Goal: Communication & Community: Participate in discussion

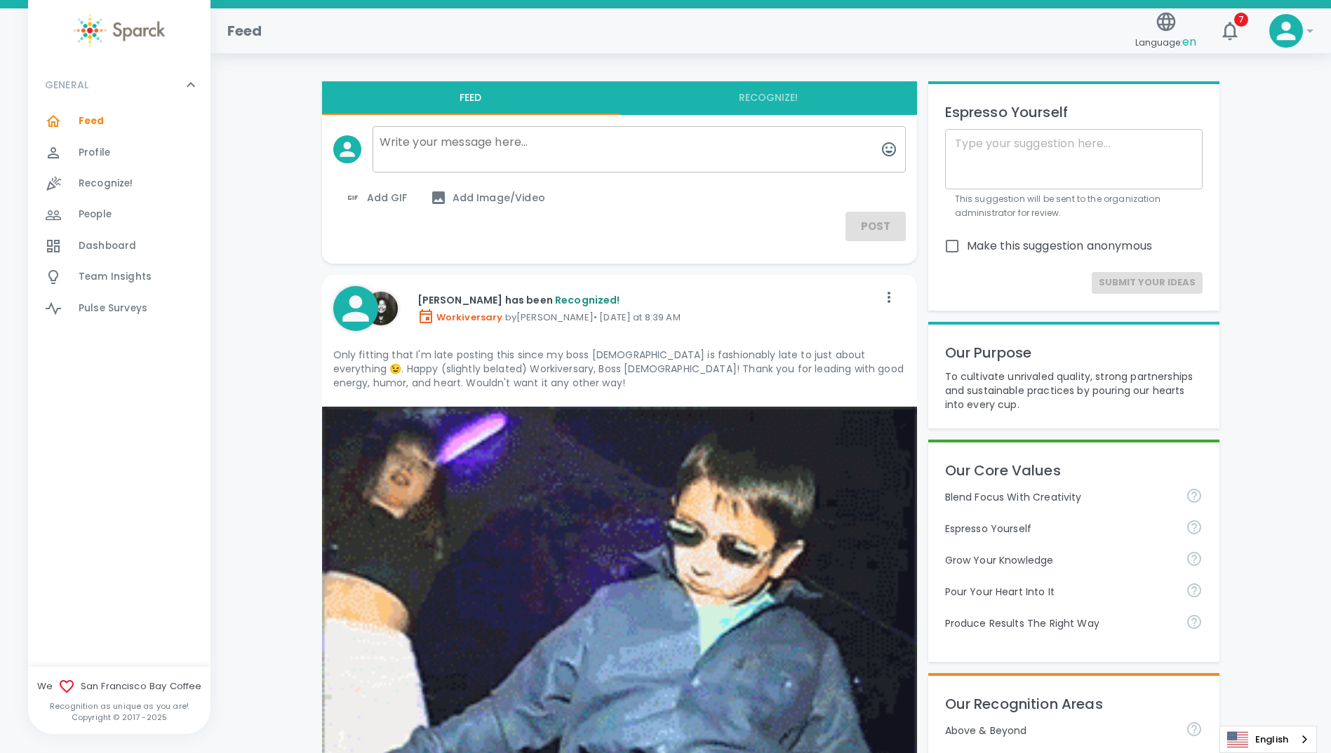
scroll to position [19012, 0]
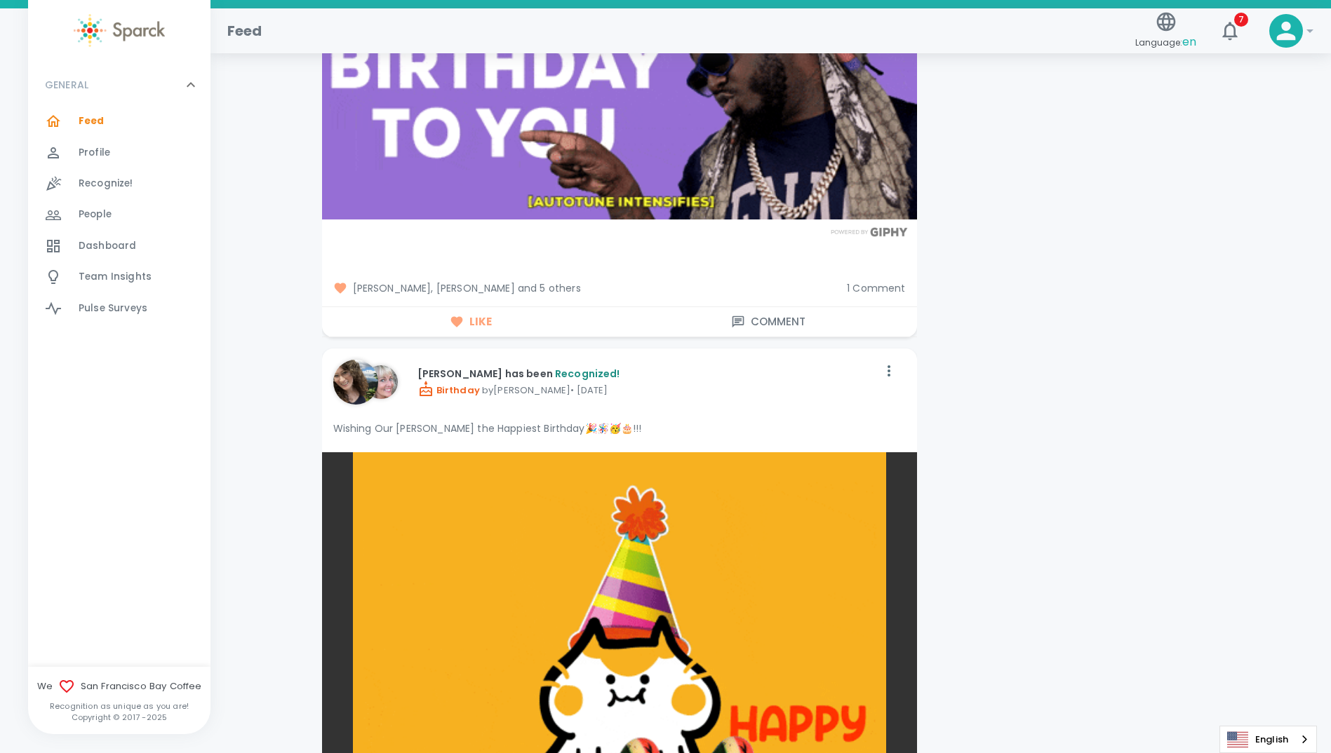
click at [89, 213] on span "People" at bounding box center [95, 215] width 33 height 14
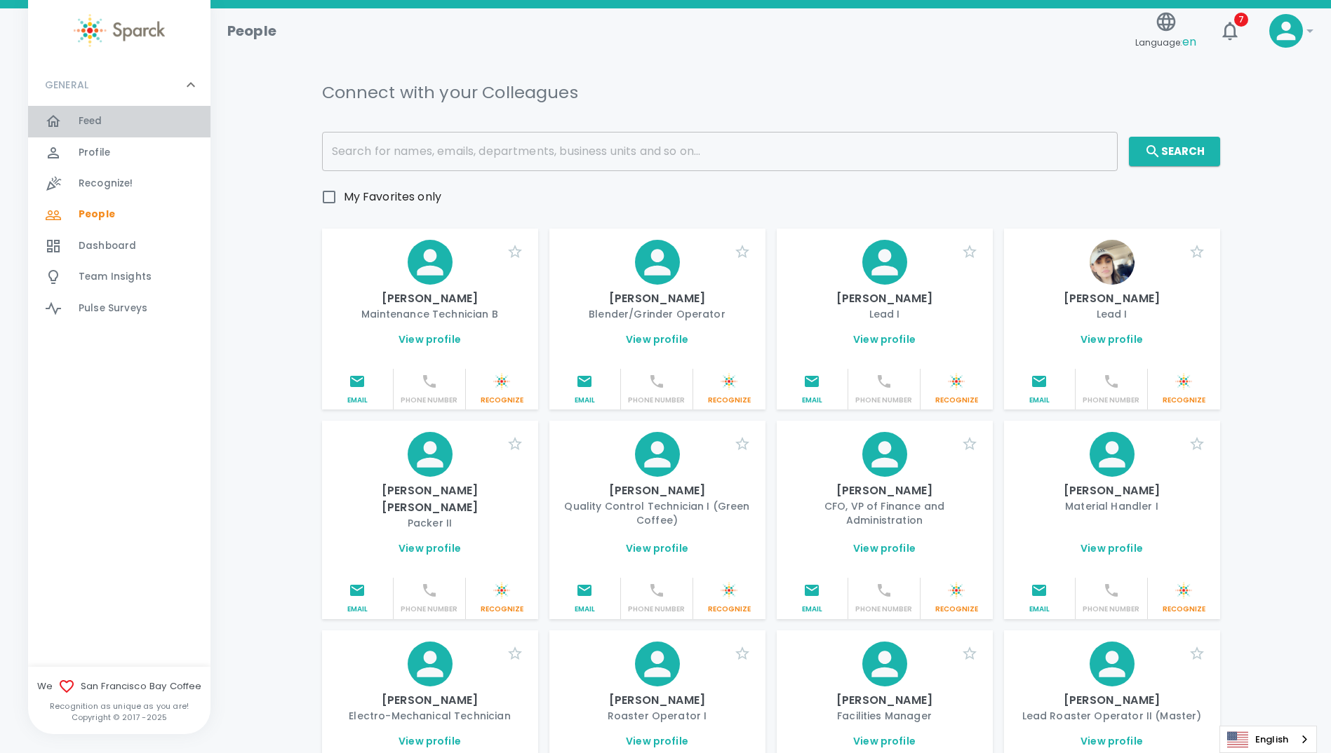
click at [90, 122] on span "Feed" at bounding box center [91, 121] width 24 height 14
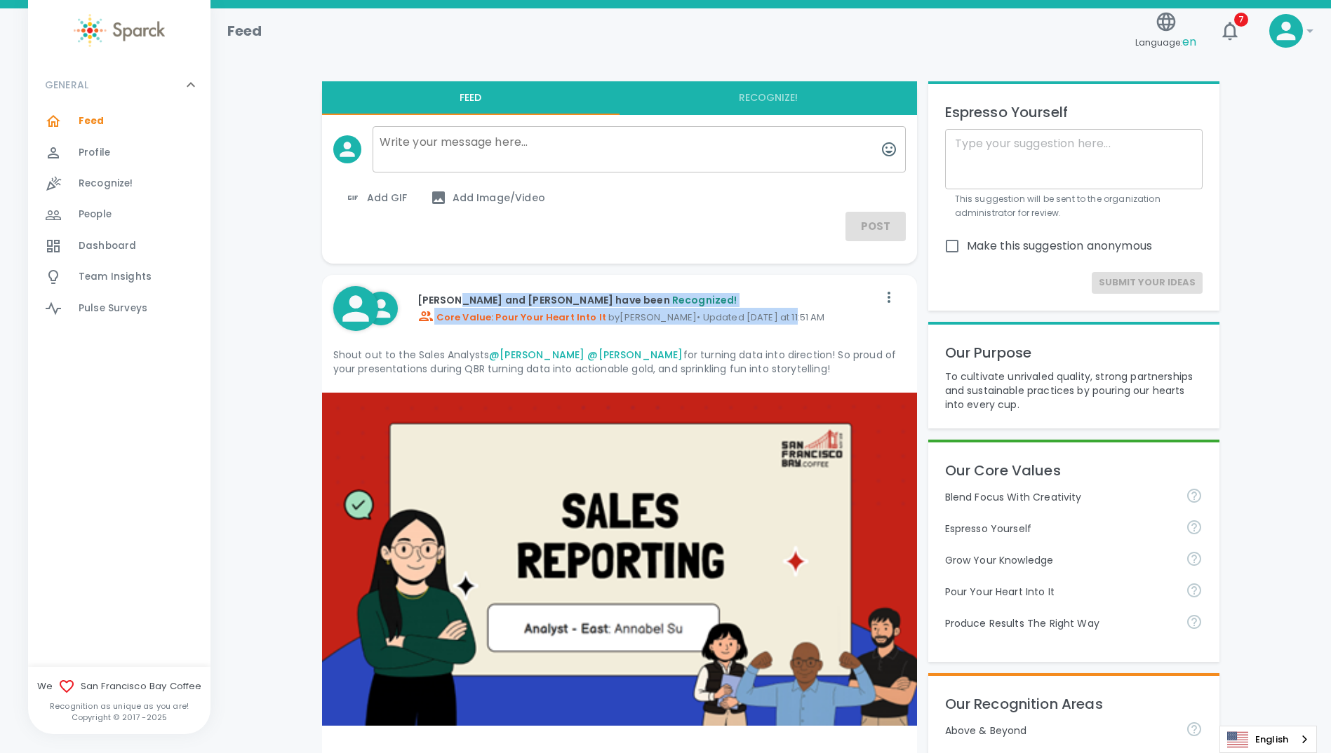
drag, startPoint x: 462, startPoint y: 297, endPoint x: 768, endPoint y: 316, distance: 307.1
click at [768, 316] on div "[PERSON_NAME] and [PERSON_NAME] have been Recognized! Core Value: Pour Your Hea…" at bounding box center [641, 308] width 471 height 53
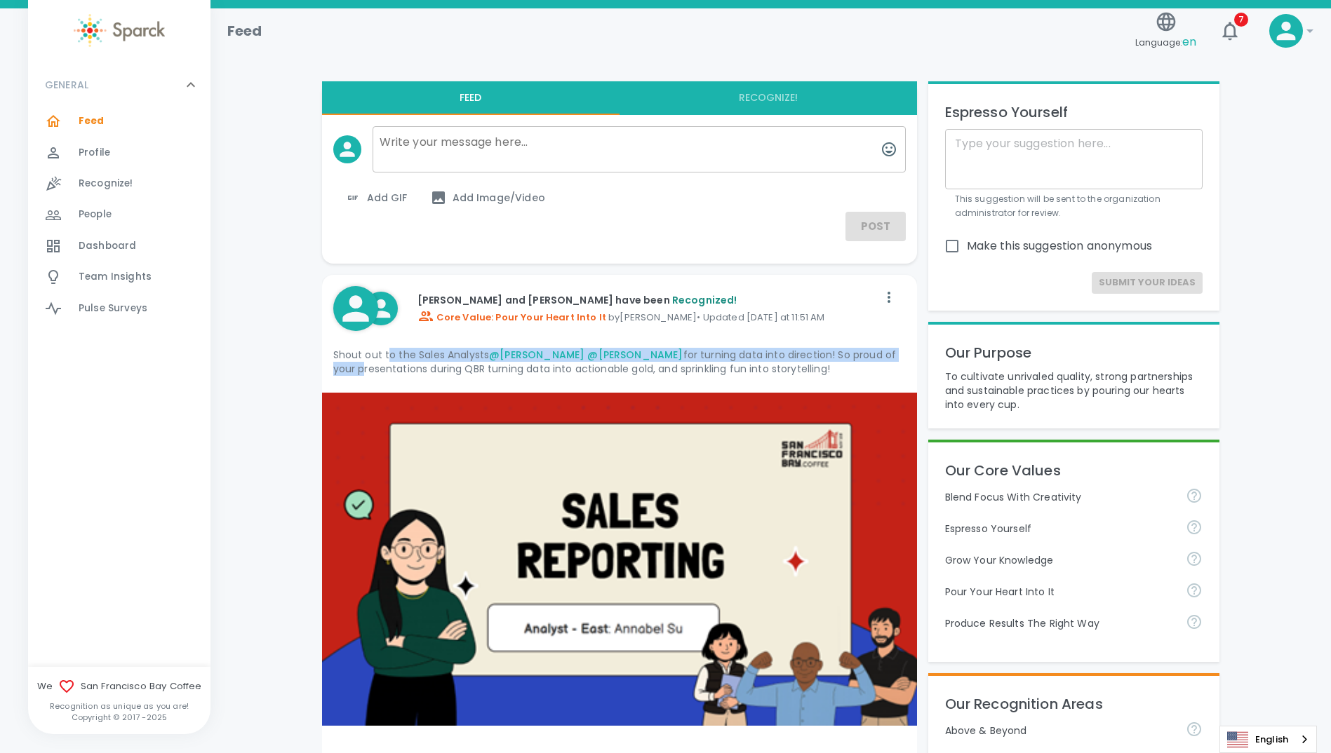
drag, startPoint x: 386, startPoint y: 349, endPoint x: 906, endPoint y: 361, distance: 520.7
click at [906, 361] on div "[PERSON_NAME] and [PERSON_NAME] have been Recognized! Core Value: Pour Your Hea…" at bounding box center [619, 334] width 595 height 118
drag, startPoint x: 363, startPoint y: 367, endPoint x: 814, endPoint y: 377, distance: 451.9
click at [814, 377] on div "Shout out to the Sales Analysts @[PERSON_NAME] @[PERSON_NAME] for turning data …" at bounding box center [619, 361] width 572 height 39
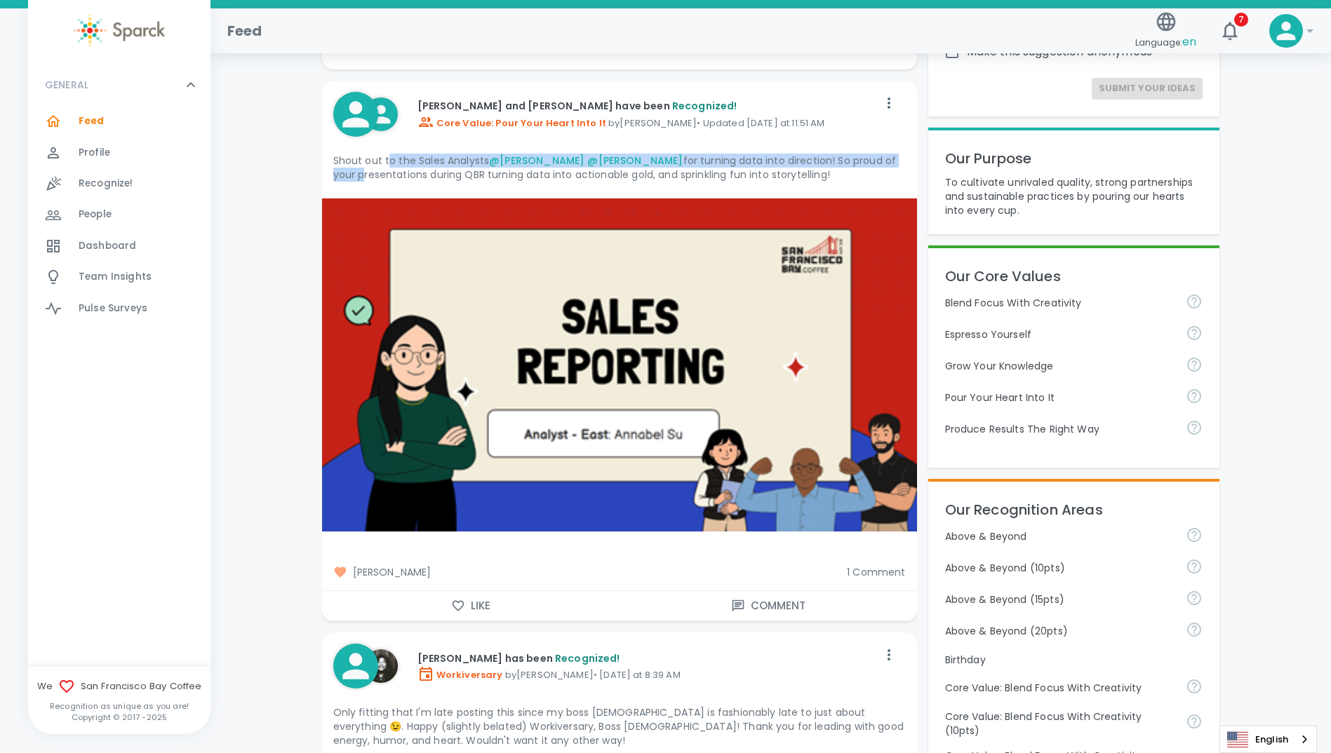
scroll to position [351, 0]
